Goal: Navigation & Orientation: Understand site structure

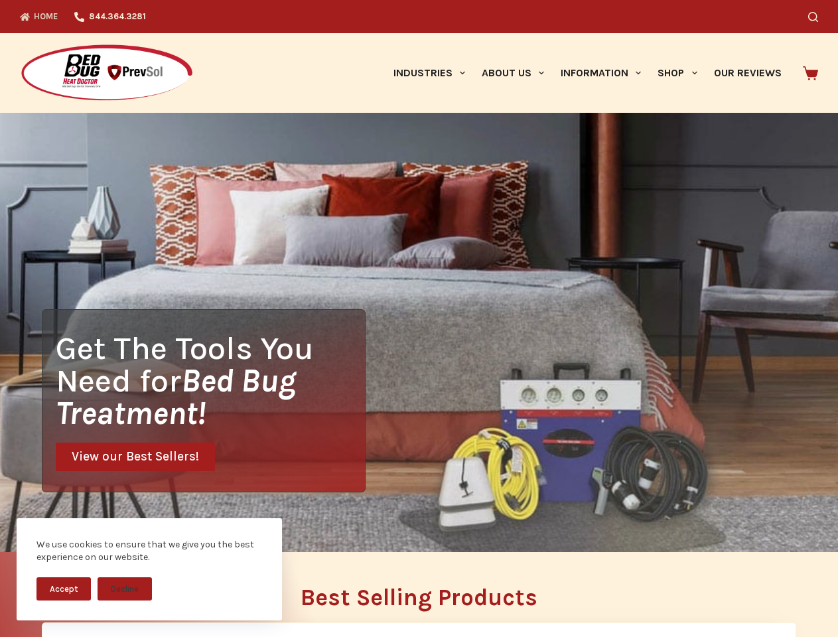
click at [419, 318] on div "Get The Tools You Need for Bed Bug Treatment! View our Best Sellers!" at bounding box center [419, 332] width 838 height 439
click at [64, 588] on button "Accept" at bounding box center [63, 588] width 54 height 23
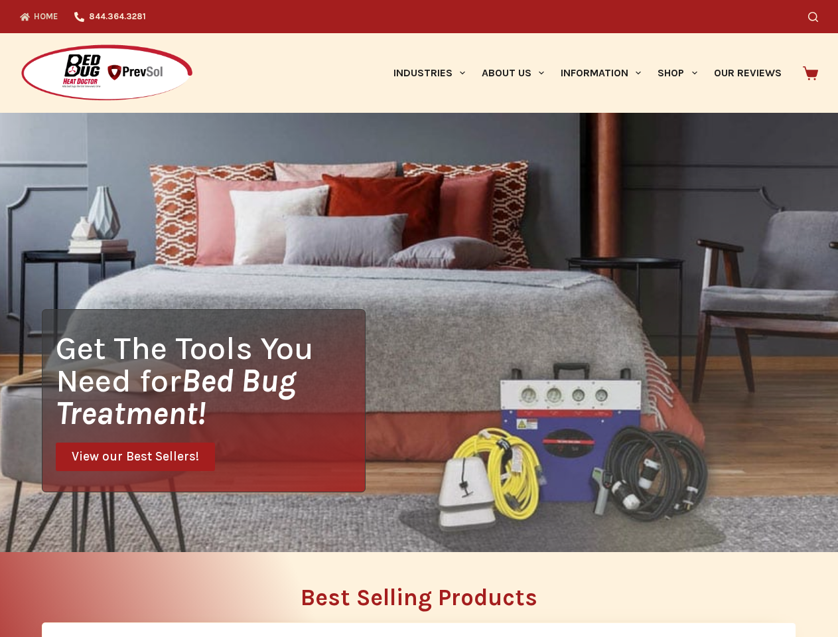
click at [125, 588] on button "Decline" at bounding box center [125, 598] width 54 height 23
click at [818, 17] on icon "Search" at bounding box center [813, 17] width 10 height 10
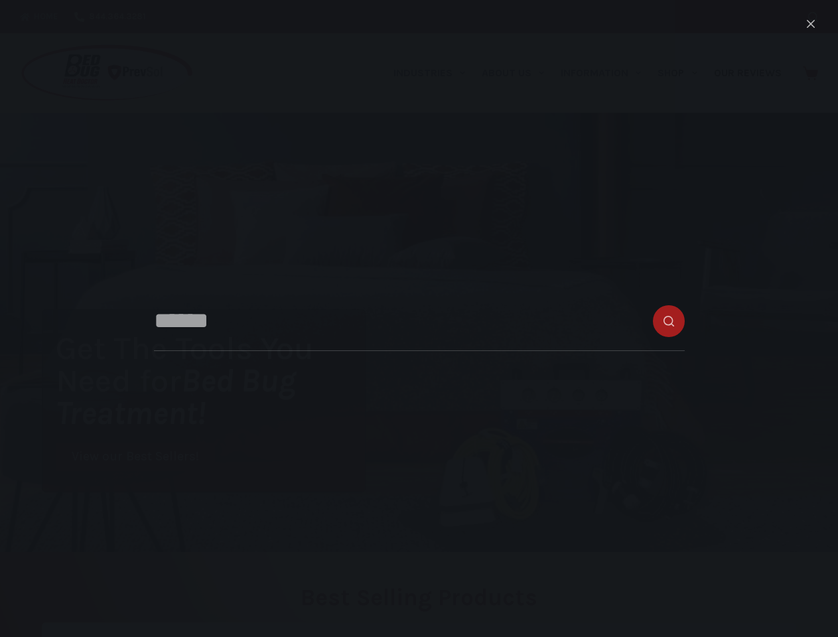
click at [434, 73] on link "Industries" at bounding box center [429, 73] width 88 height 80
click at [518, 73] on link "About Us" at bounding box center [512, 73] width 79 height 80
click at [606, 73] on link "Information" at bounding box center [601, 73] width 97 height 80
click at [683, 73] on link "Shop" at bounding box center [677, 73] width 56 height 80
